Goal: Find specific page/section: Find specific page/section

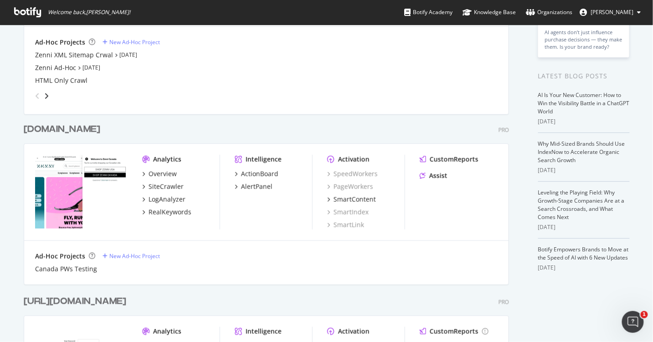
scroll to position [165, 0]
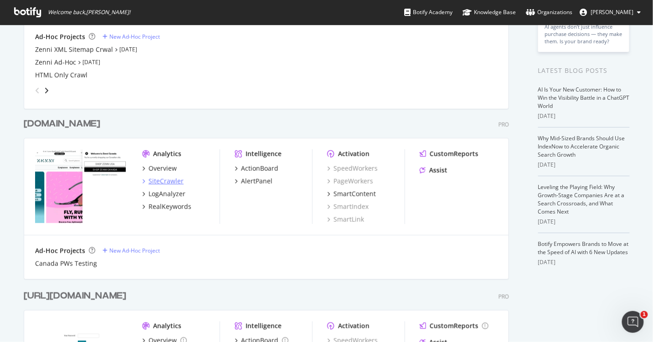
click at [161, 181] on div "SiteCrawler" at bounding box center [166, 181] width 35 height 9
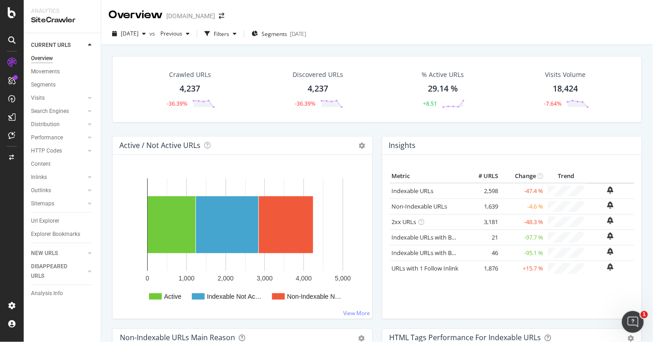
click at [215, 16] on div "[DOMAIN_NAME]" at bounding box center [190, 15] width 49 height 9
click at [224, 18] on icon "arrow-right-arrow-left" at bounding box center [221, 16] width 5 height 6
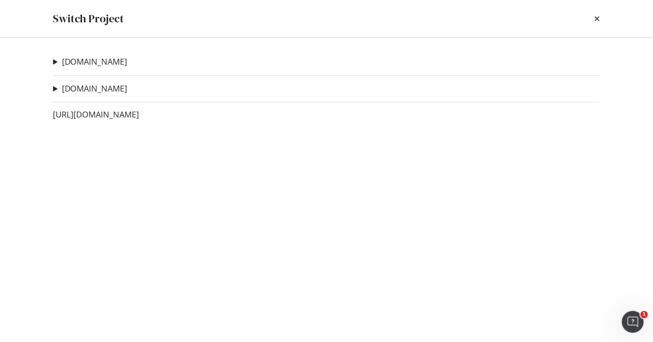
click at [131, 69] on div "[DOMAIN_NAME] Zenni XML Sitemap Crwal Ad-Hoc Project Zenni Ad-Hoc Ad-Hoc Projec…" at bounding box center [327, 190] width 584 height 305
click at [83, 63] on link "[DOMAIN_NAME]" at bounding box center [95, 62] width 66 height 10
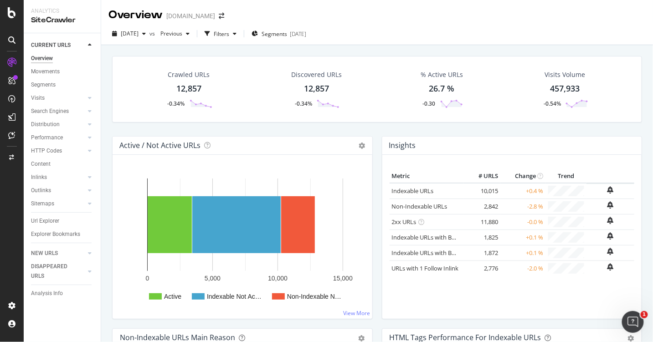
click at [386, 153] on div "Insights" at bounding box center [513, 146] width 260 height 18
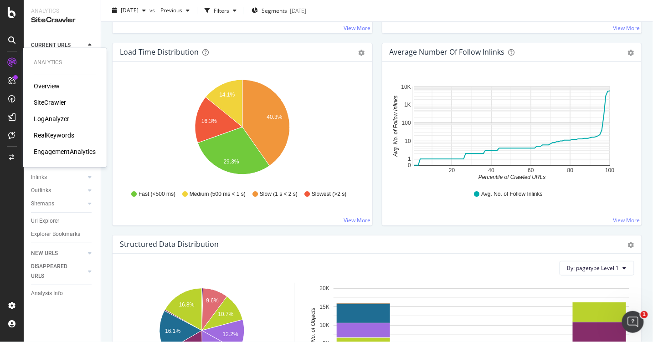
scroll to position [671, 0]
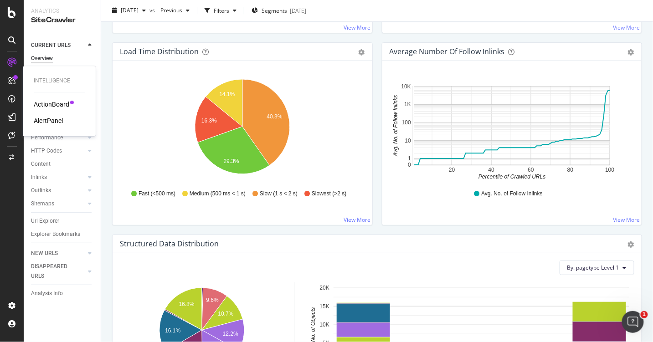
click at [50, 103] on div "ActionBoard" at bounding box center [52, 104] width 36 height 9
